Goal: Information Seeking & Learning: Learn about a topic

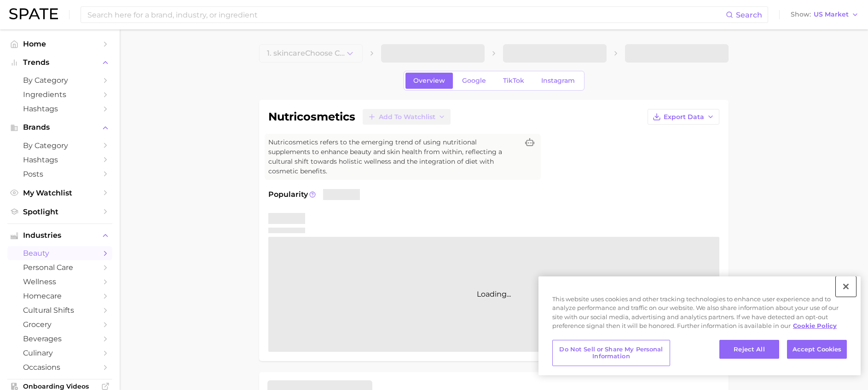
click at [848, 289] on button "Close" at bounding box center [846, 287] width 20 height 20
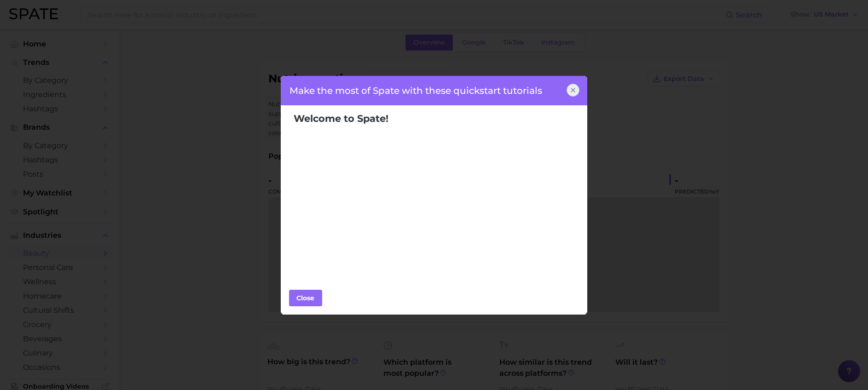
scroll to position [32, 0]
click at [573, 89] on icon at bounding box center [572, 90] width 7 height 7
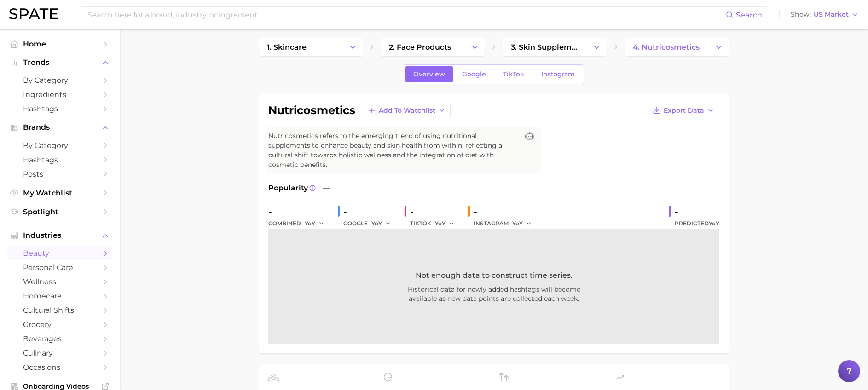
scroll to position [16, 0]
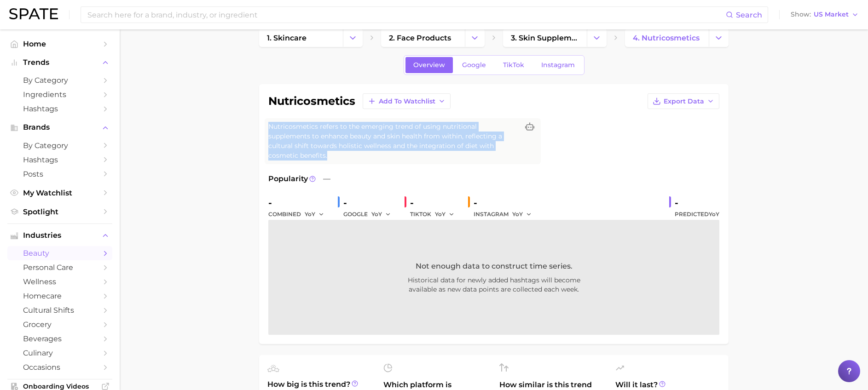
drag, startPoint x: 517, startPoint y: 147, endPoint x: 263, endPoint y: 128, distance: 254.4
click at [263, 128] on div "nutricosmetics Add to Watchlist Export Data Nutricosmetics refers to the emergi…" at bounding box center [494, 214] width 470 height 260
copy span "Nutricosmetics refers to the emerging trend of using nutritional supplements to…"
